Goal: Find specific page/section: Find specific page/section

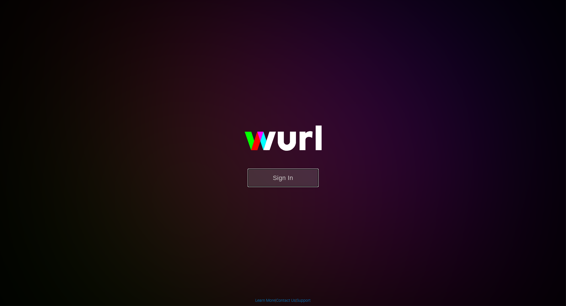
click at [273, 184] on button "Sign In" at bounding box center [283, 178] width 71 height 18
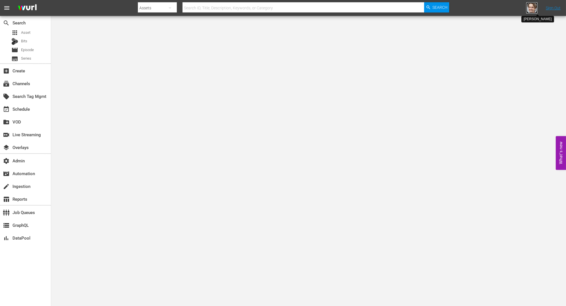
click at [533, 9] on img at bounding box center [531, 7] width 11 height 11
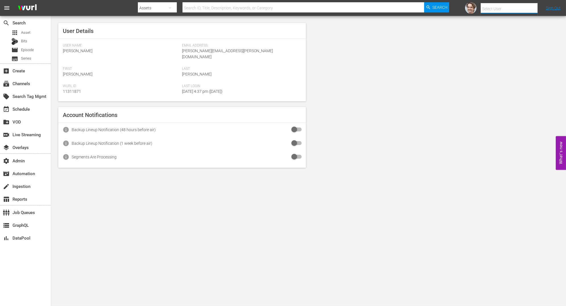
click at [531, 9] on input "text" at bounding box center [517, 9] width 73 height 14
click at [516, 24] on div "Loc Sondheim <locmyhuynh@gmail.com>" at bounding box center [504, 25] width 89 height 14
type input "Loc Sondheim (11311881)"
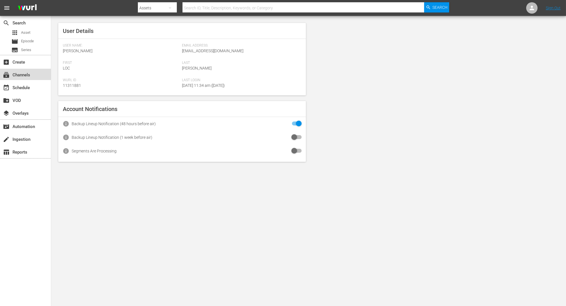
click at [21, 75] on div "subscriptions Channels" at bounding box center [16, 74] width 32 height 5
